Goal: Transaction & Acquisition: Purchase product/service

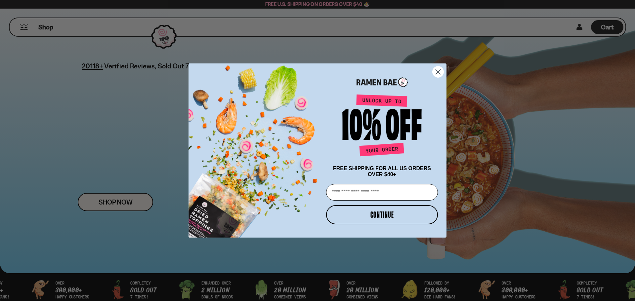
click at [435, 71] on circle "Close dialog" at bounding box center [437, 71] width 11 height 11
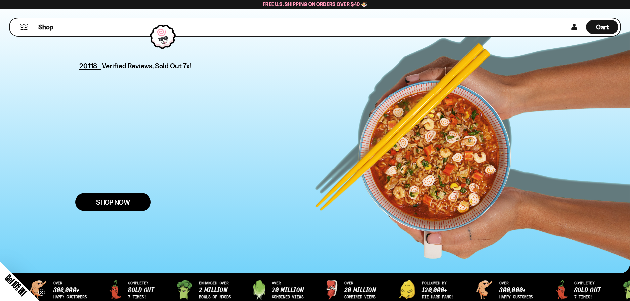
click at [118, 201] on span "Shop Now" at bounding box center [113, 202] width 34 height 7
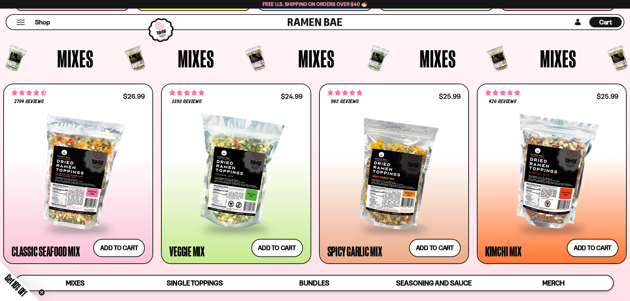
scroll to position [297, 0]
